Goal: Information Seeking & Learning: Learn about a topic

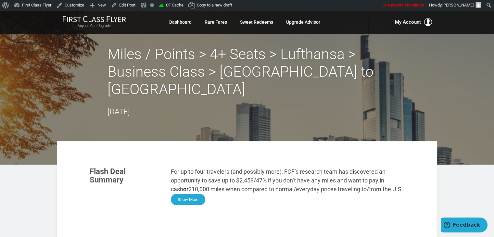
click at [196, 194] on button "Show More" at bounding box center [188, 199] width 34 height 11
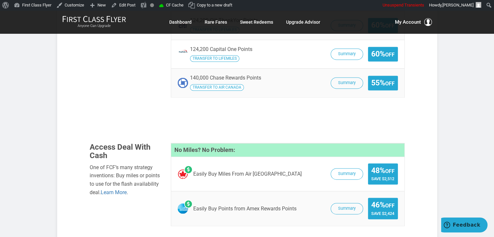
scroll to position [951, 0]
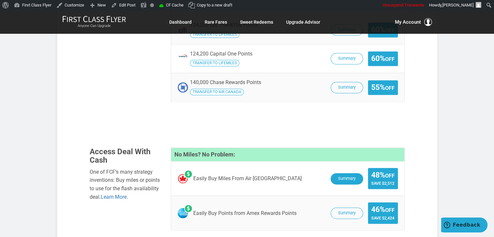
click at [330, 173] on button "Summary" at bounding box center [346, 178] width 32 height 11
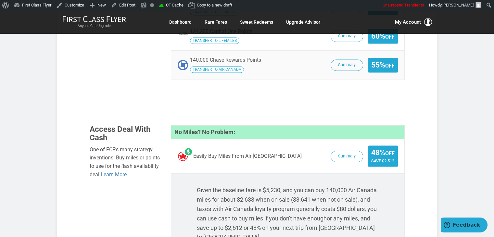
scroll to position [975, 0]
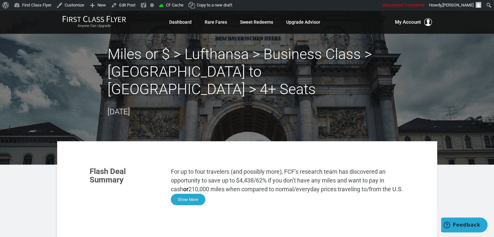
click at [189, 194] on button "Show More" at bounding box center [188, 199] width 34 height 11
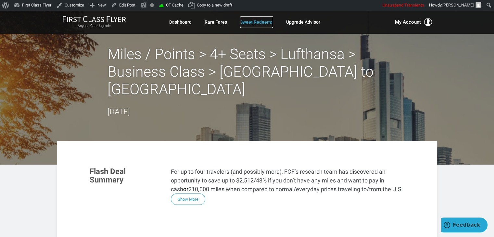
click at [252, 19] on link "Sweet Redeems" at bounding box center [256, 22] width 33 height 12
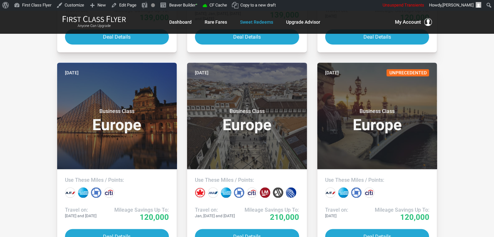
scroll to position [735, 0]
